Goal: Information Seeking & Learning: Learn about a topic

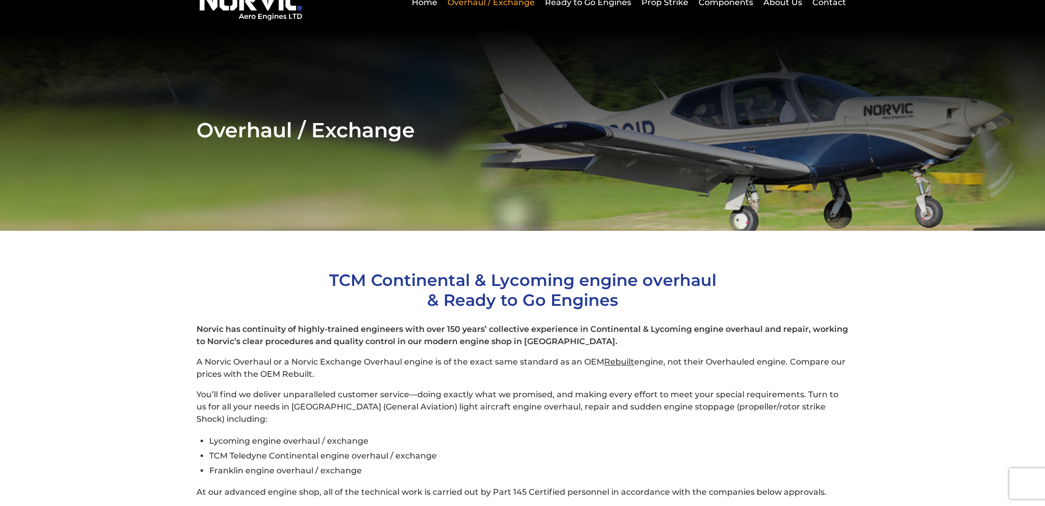
scroll to position [54, 0]
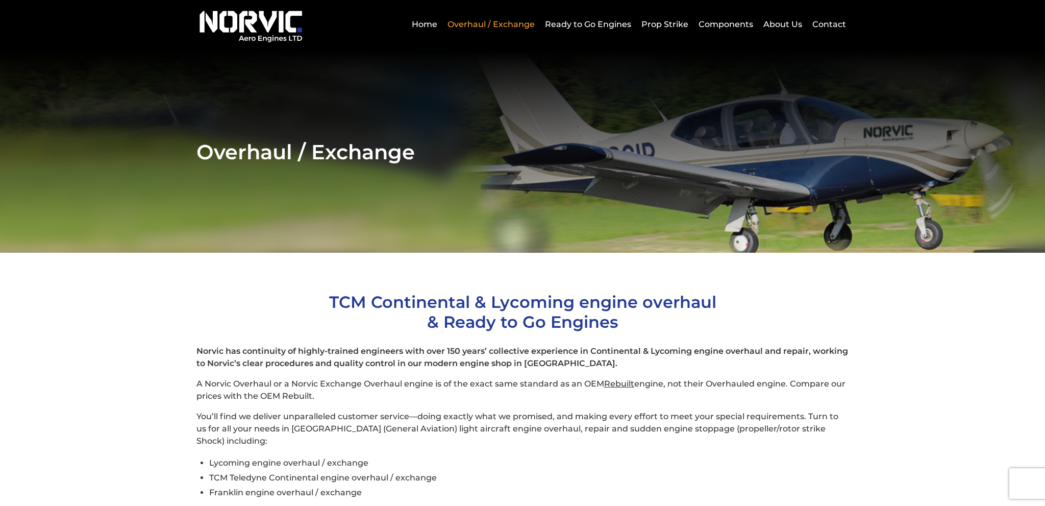
click at [332, 235] on section "Overhaul / Exchange" at bounding box center [522, 152] width 1045 height 202
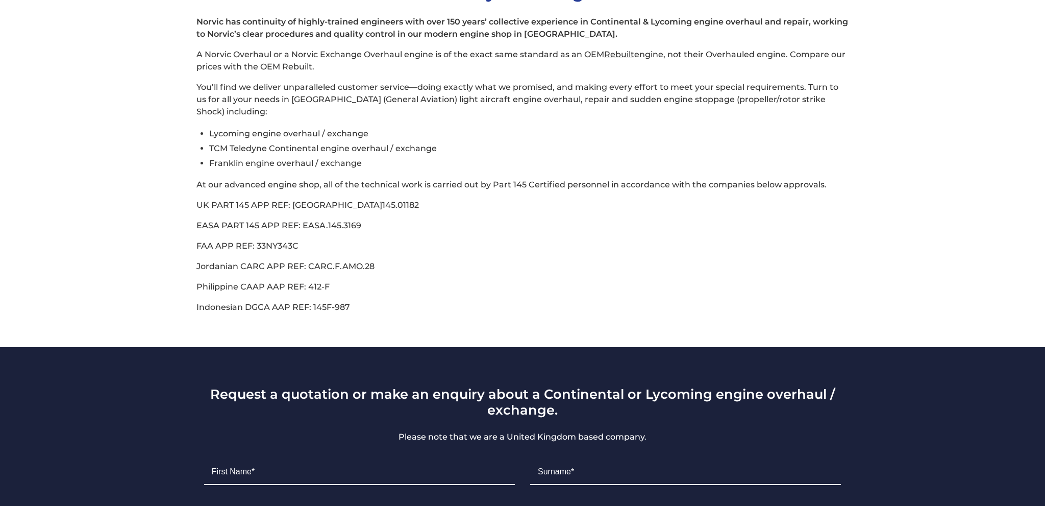
scroll to position [377, 0]
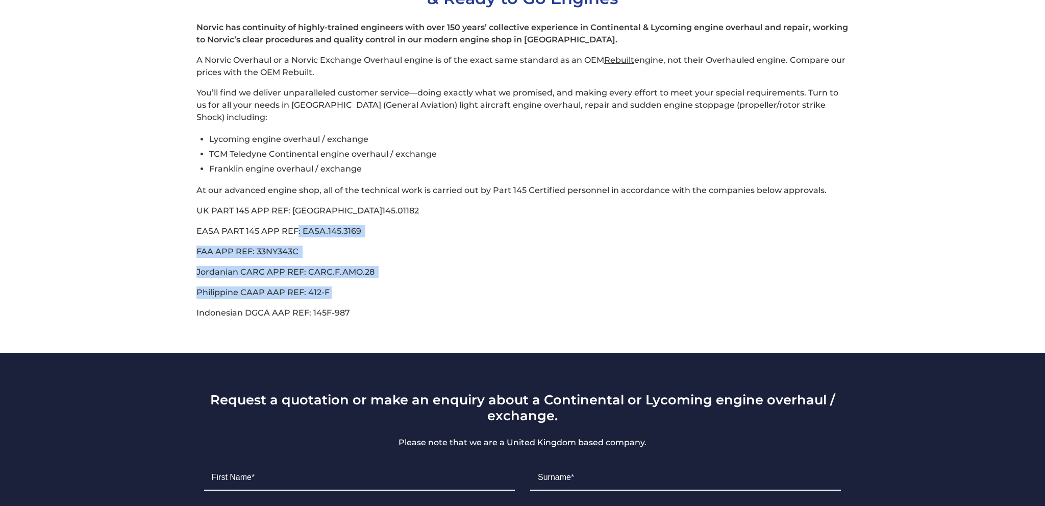
drag, startPoint x: 391, startPoint y: 278, endPoint x: 327, endPoint y: 266, distance: 65.4
click at [296, 224] on div "Norvic has continuity of highly-trained engineers with over 150 years’ collecti…" at bounding box center [523, 170] width 653 height 298
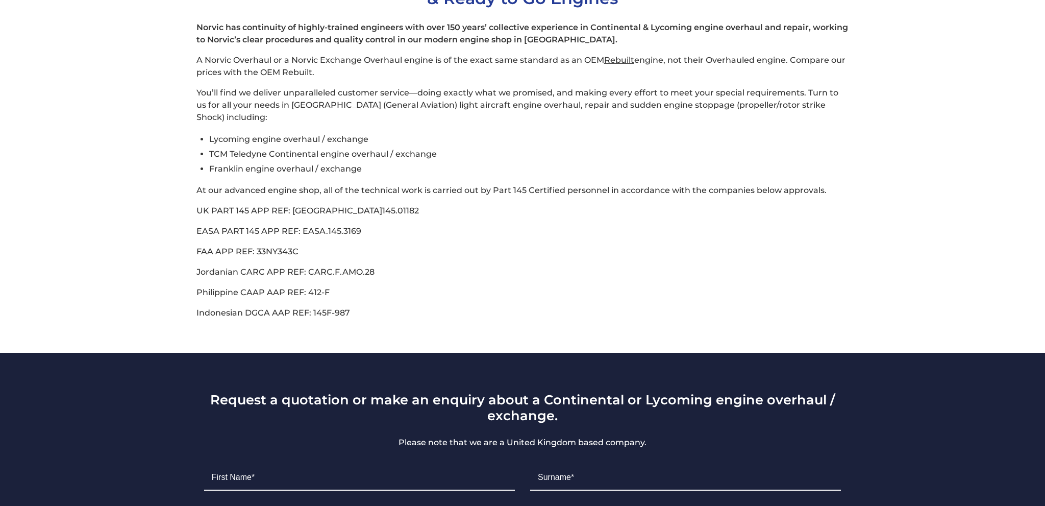
click at [352, 303] on section "TCM Continental & Lycoming engine overhaul & Ready to Go Engines Norvic has con…" at bounding box center [522, 141] width 1045 height 424
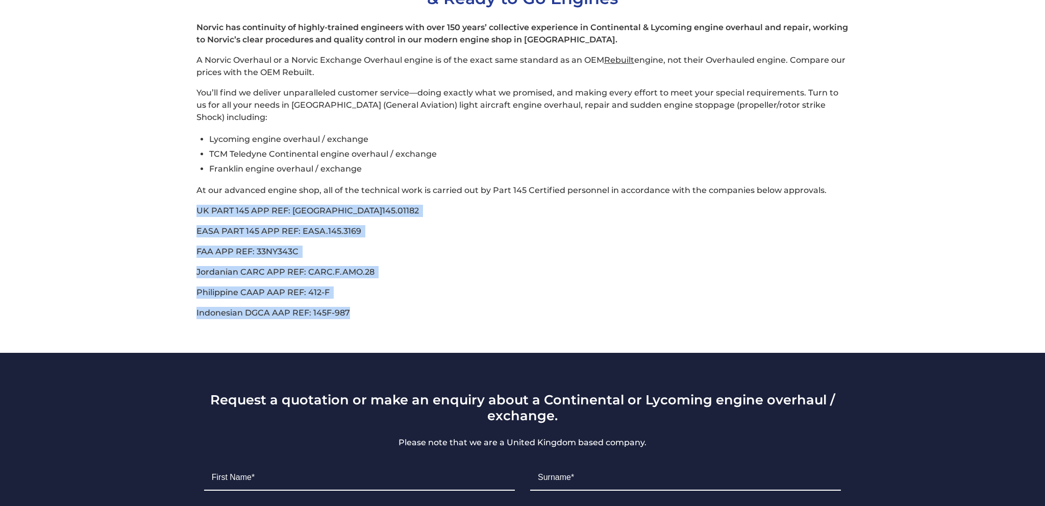
drag, startPoint x: 363, startPoint y: 292, endPoint x: 182, endPoint y: 193, distance: 206.5
click at [182, 193] on div "TCM Continental & Lycoming engine overhaul & Ready to Go Engines Norvic has con…" at bounding box center [523, 143] width 684 height 351
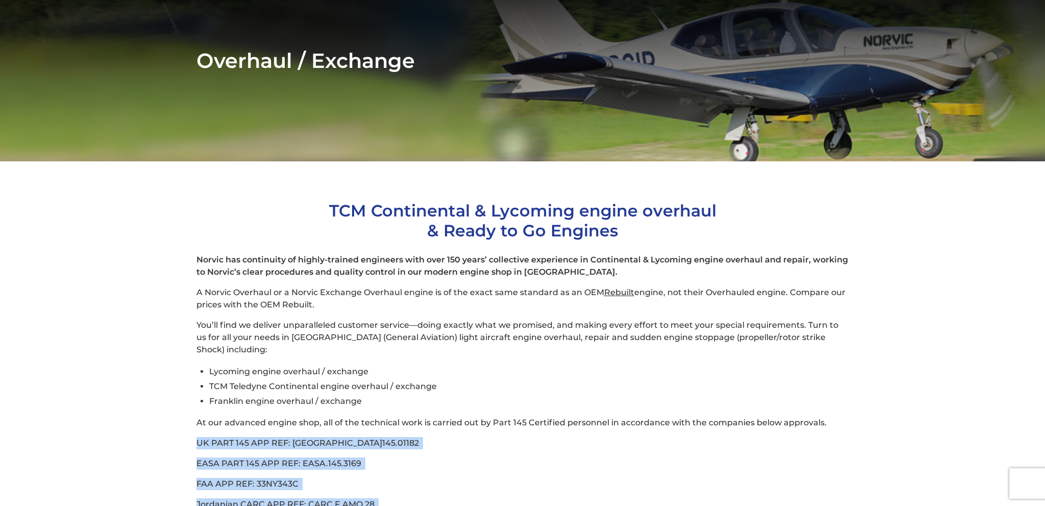
scroll to position [108, 0]
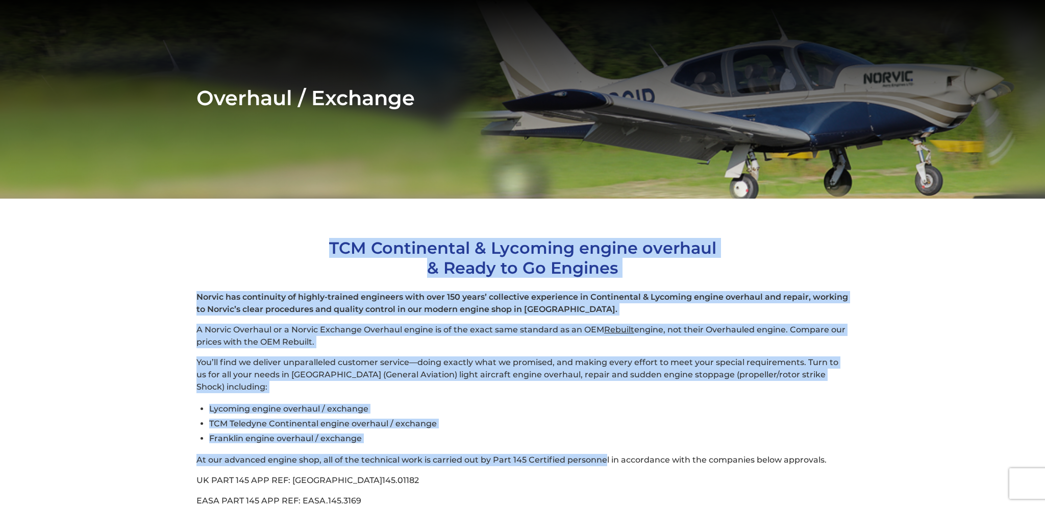
drag, startPoint x: 437, startPoint y: 250, endPoint x: 576, endPoint y: 421, distance: 220.3
click at [606, 439] on div "TCM Continental & Lycoming engine overhaul & Ready to Go Engines Norvic has con…" at bounding box center [523, 413] width 684 height 351
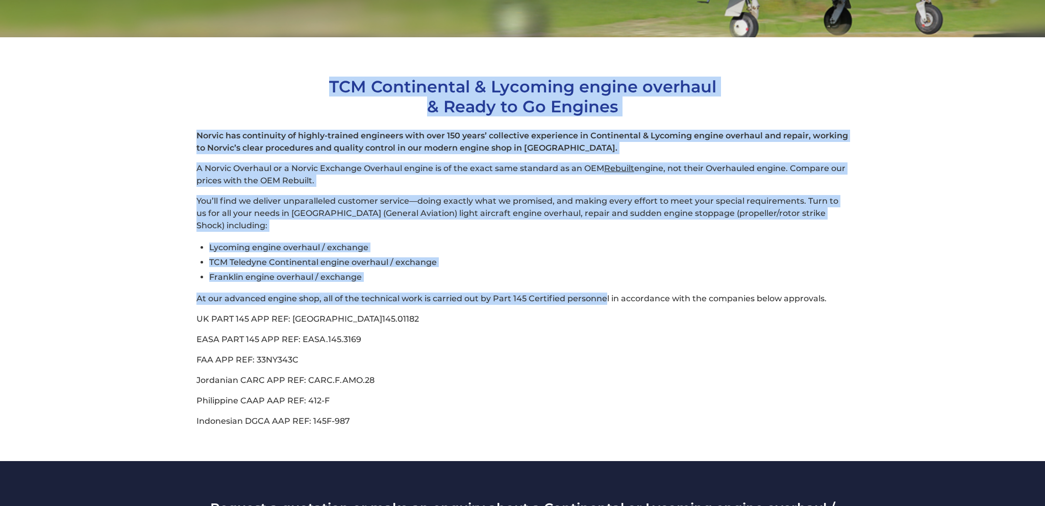
scroll to position [270, 0]
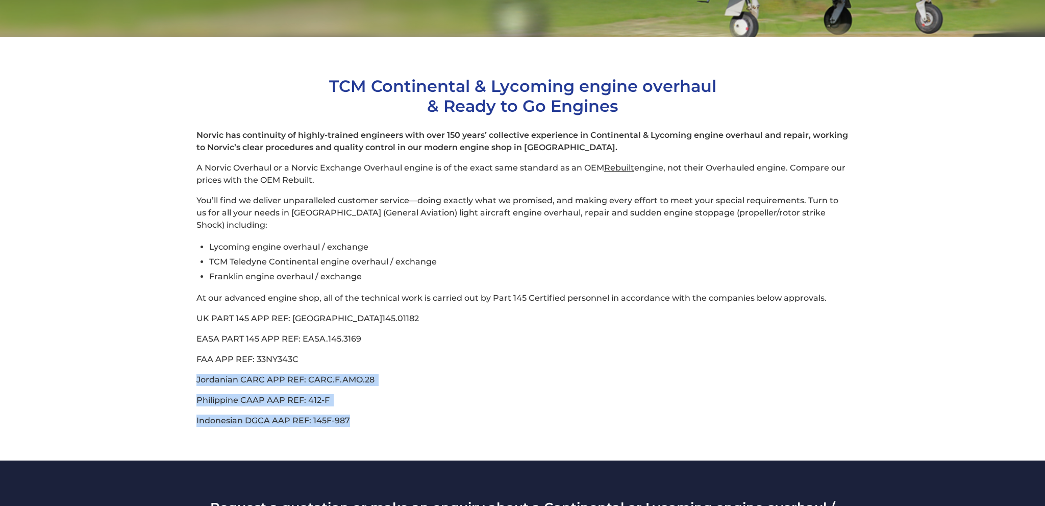
drag, startPoint x: 377, startPoint y: 395, endPoint x: 72, endPoint y: 355, distance: 306.9
click at [67, 357] on section "TCM Continental & Lycoming engine overhaul & Ready to Go Engines Norvic has con…" at bounding box center [522, 249] width 1045 height 424
click at [259, 415] on span "Indonesian DGCA AAP REF: 145F-987" at bounding box center [274, 420] width 154 height 10
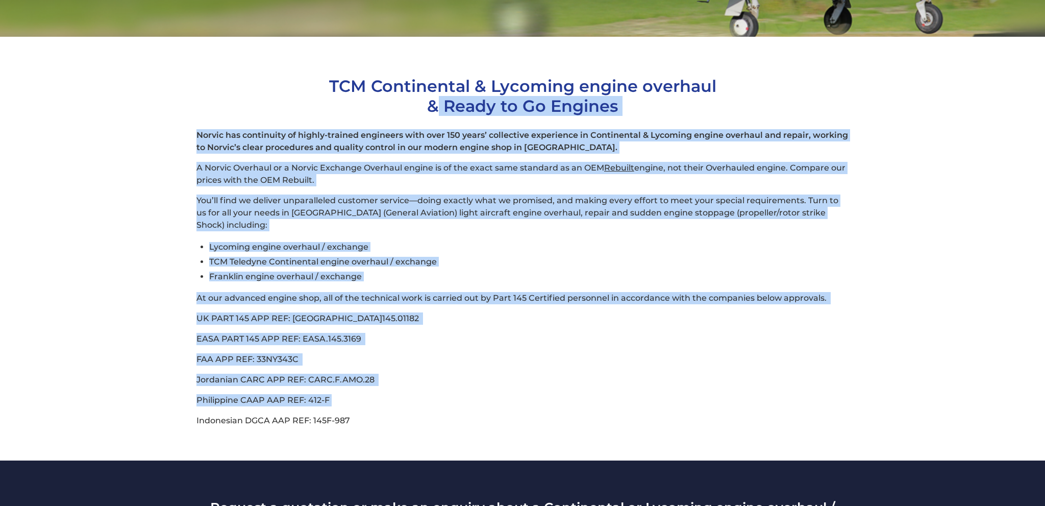
drag, startPoint x: 336, startPoint y: 384, endPoint x: 406, endPoint y: 139, distance: 254.8
click at [403, 129] on div "Norvic has continuity of highly-trained engineers with over 150 years’ collecti…" at bounding box center [523, 278] width 653 height 298
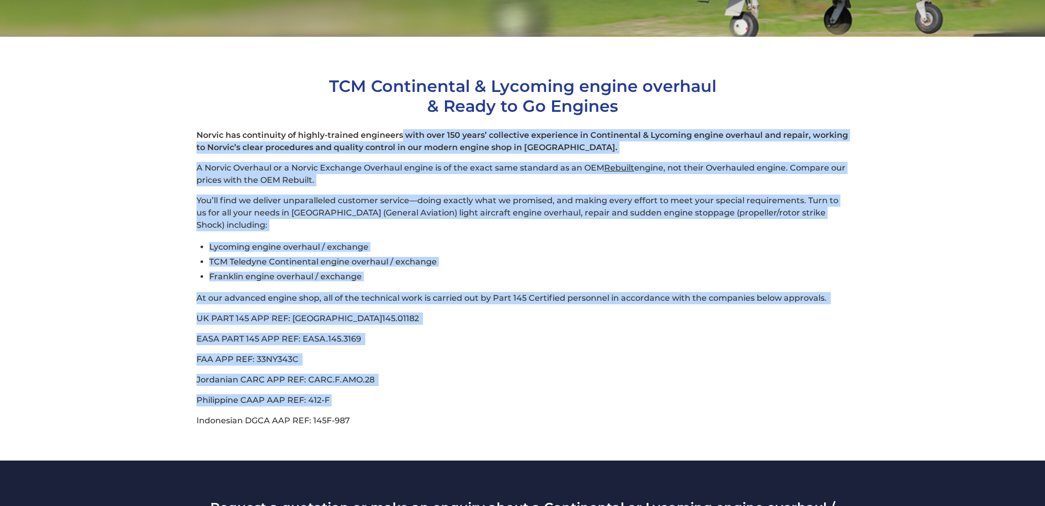
click at [501, 333] on p "EASA PART 145 APP REF: EASA.145.3169" at bounding box center [523, 339] width 653 height 12
